Goal: Check status: Check status

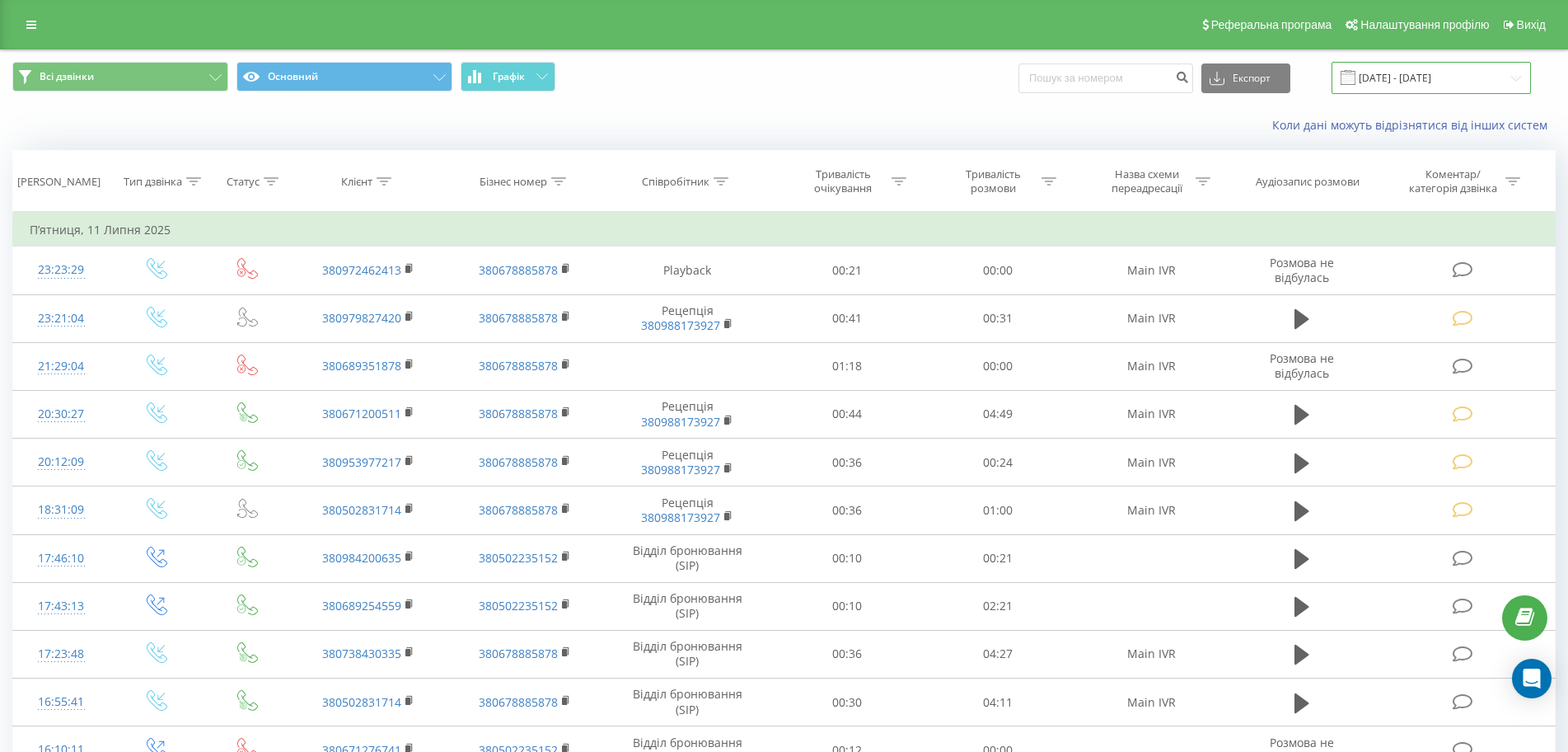
click at [1467, 75] on input "[DATE] - [DATE]" at bounding box center [1431, 77] width 199 height 33
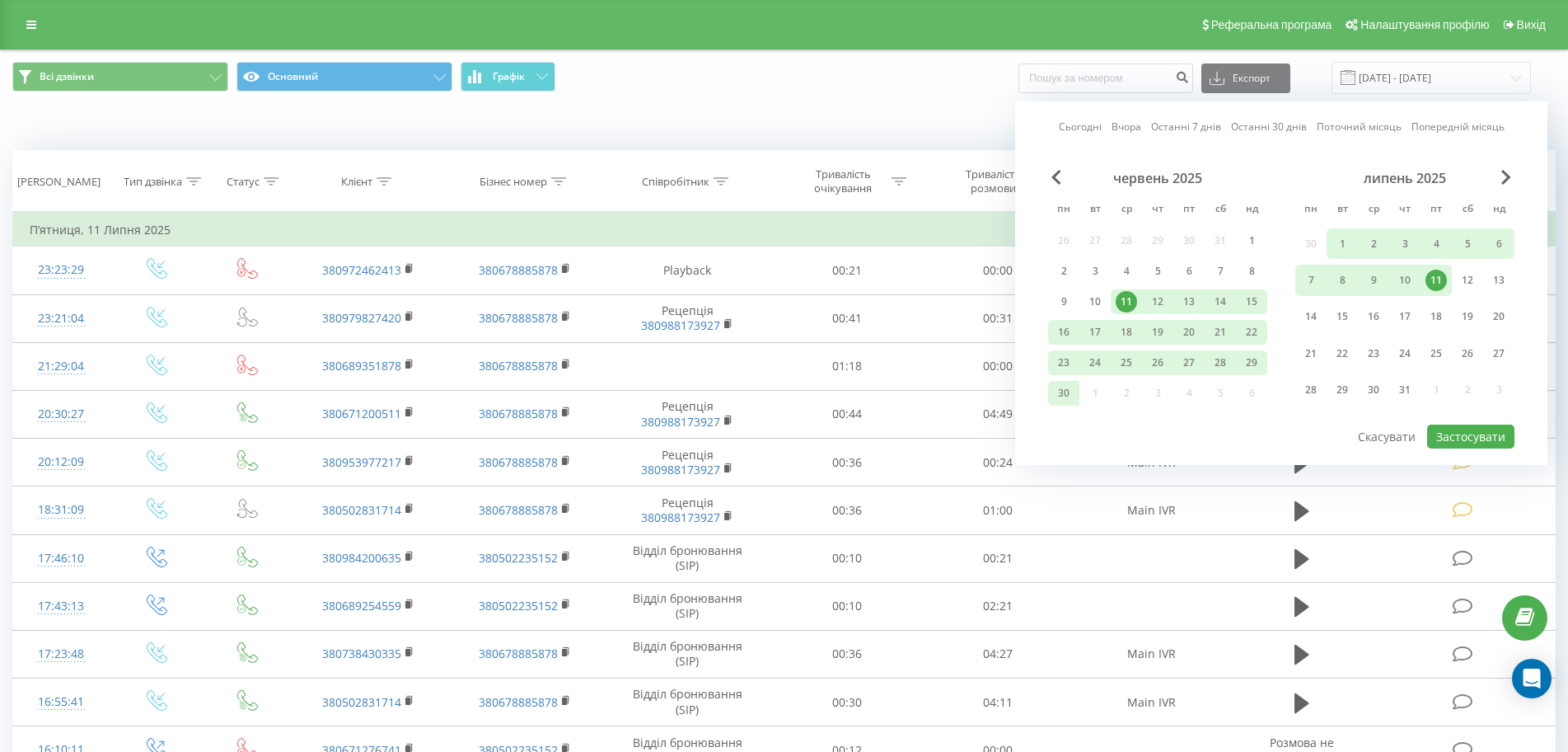
click at [1498, 180] on div "липень 2025" at bounding box center [1404, 178] width 219 height 17
click at [1504, 174] on span "Next Month" at bounding box center [1505, 177] width 10 height 15
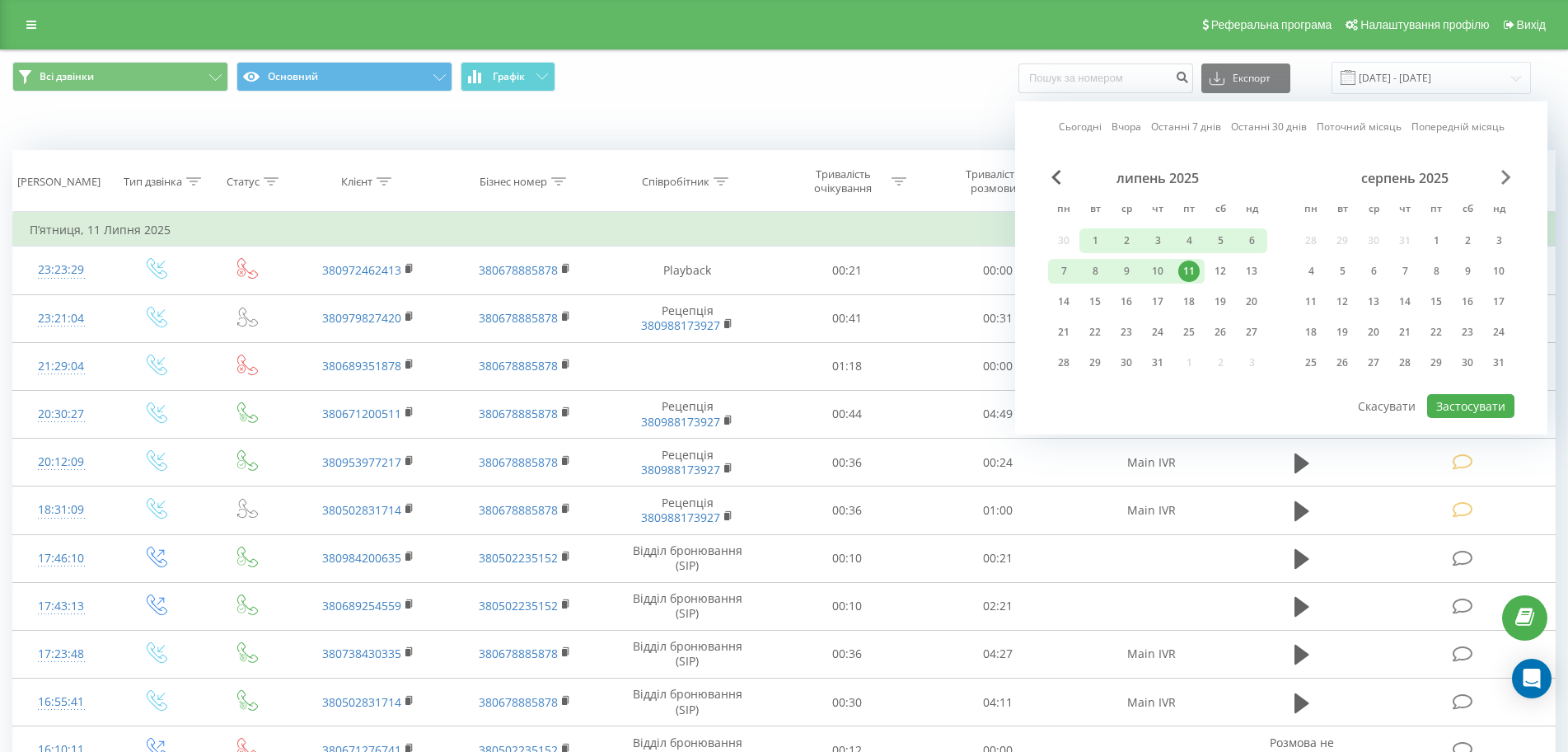
click at [1504, 174] on span "Next Month" at bounding box center [1505, 177] width 10 height 15
click at [1504, 173] on span "Next Month" at bounding box center [1505, 177] width 10 height 15
click at [1101, 334] on div "23" at bounding box center [1095, 332] width 21 height 21
click at [1499, 398] on button "Застосувати" at bounding box center [1470, 405] width 87 height 24
type input "[DATE] - [DATE]"
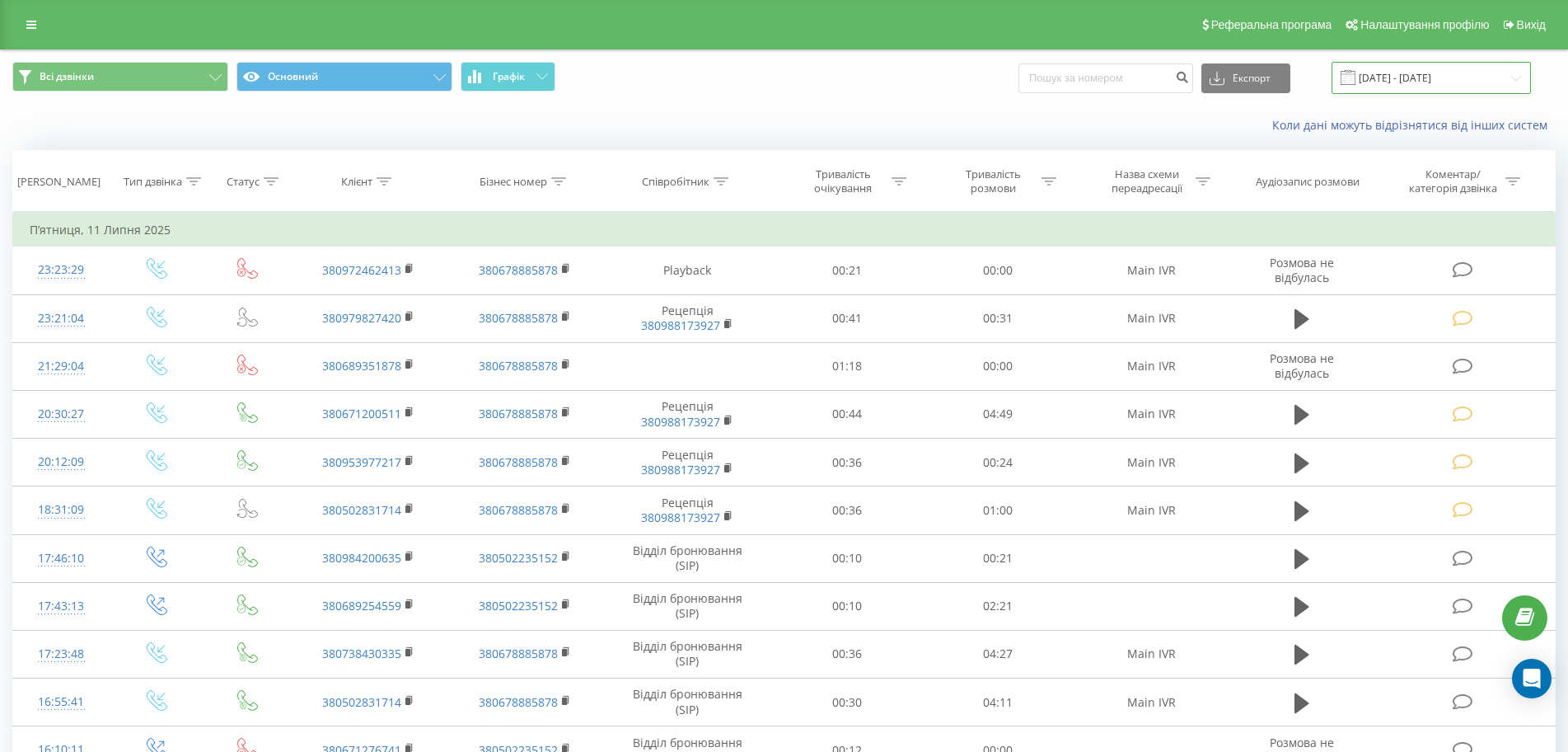
click at [1430, 83] on input "[DATE] - [DATE]" at bounding box center [1431, 77] width 199 height 33
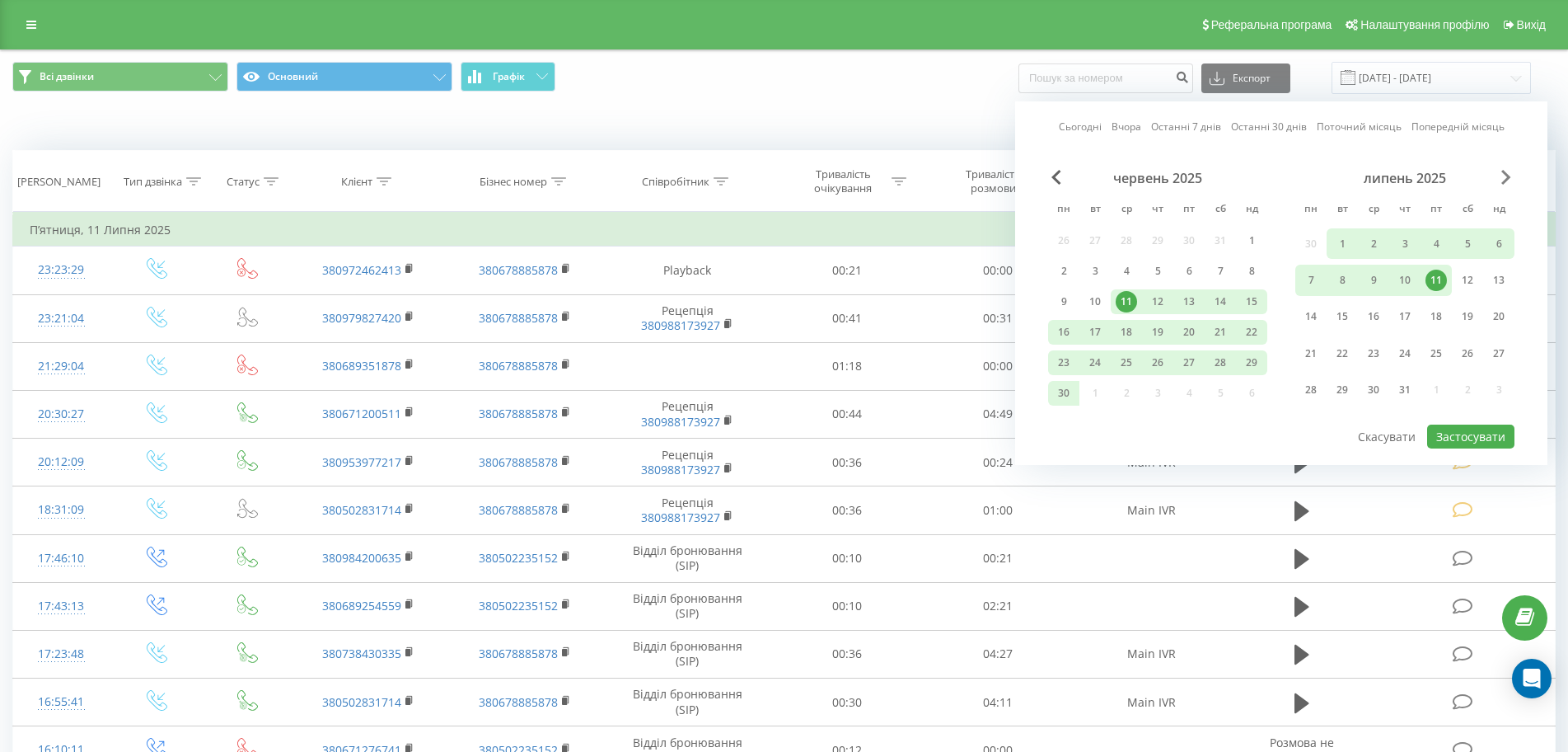
click at [1503, 181] on span "Next Month" at bounding box center [1505, 177] width 10 height 15
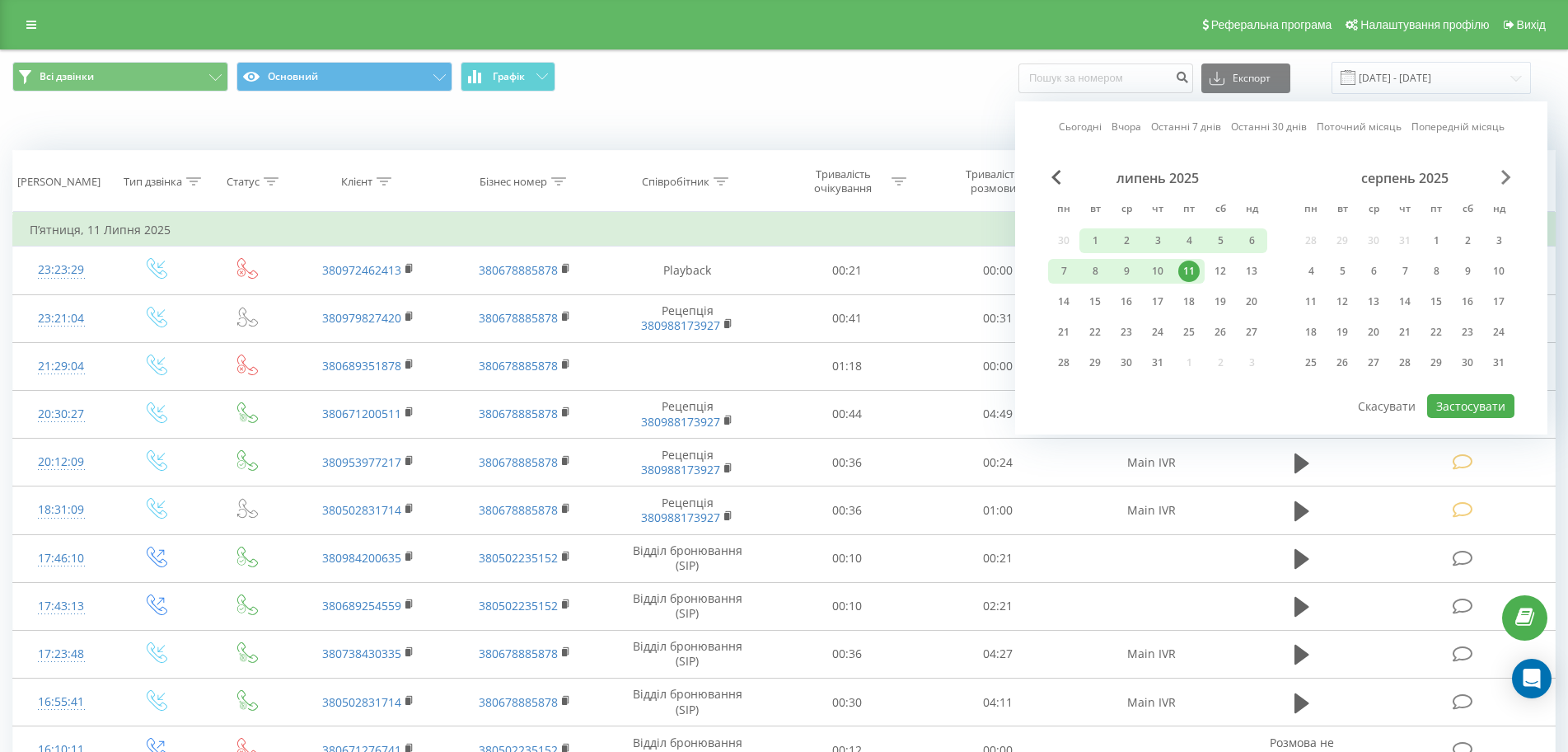
click at [1503, 181] on span "Next Month" at bounding box center [1505, 177] width 10 height 15
click at [1336, 328] on div "23" at bounding box center [1342, 332] width 21 height 21
click at [1464, 394] on button "Застосувати" at bounding box center [1470, 405] width 87 height 24
type input "[DATE] - [DATE]"
